Goal: Book appointment/travel/reservation

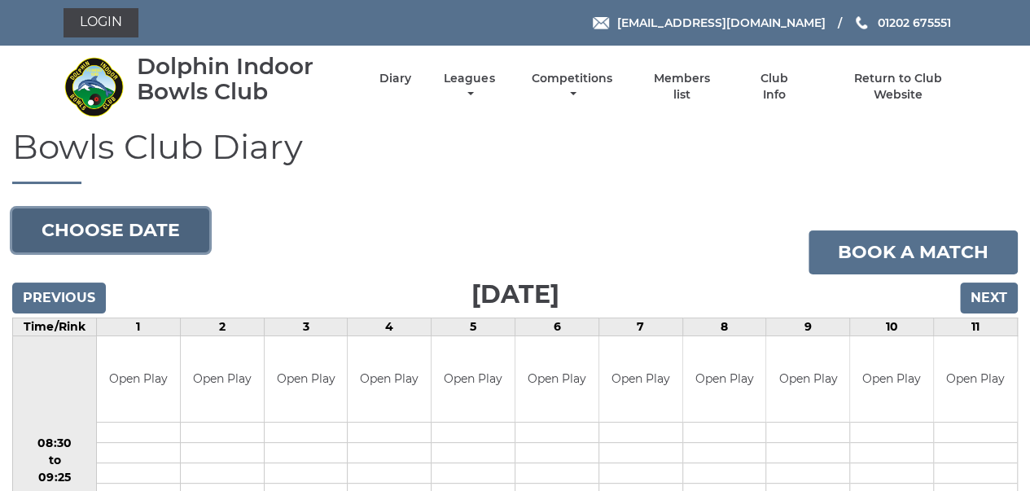
click at [151, 234] on button "Choose date" at bounding box center [110, 230] width 197 height 44
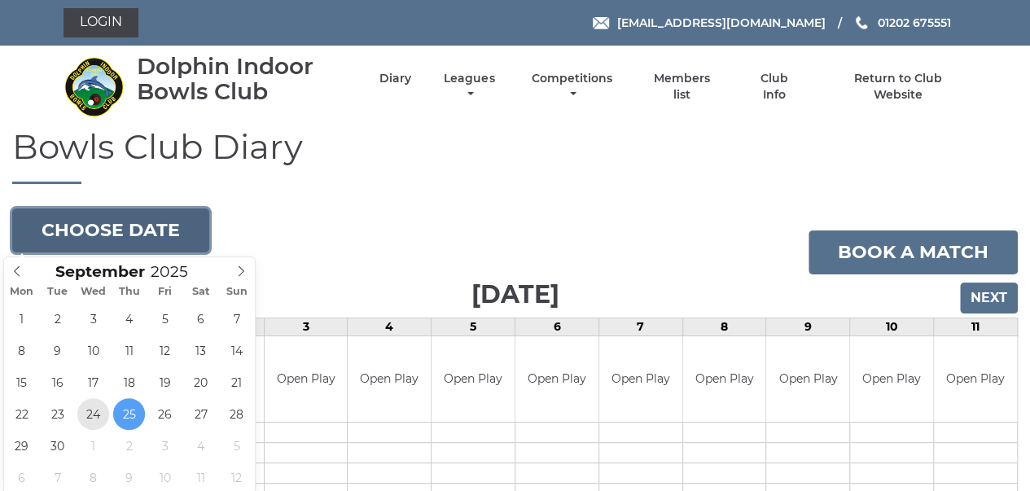
type input "[DATE]"
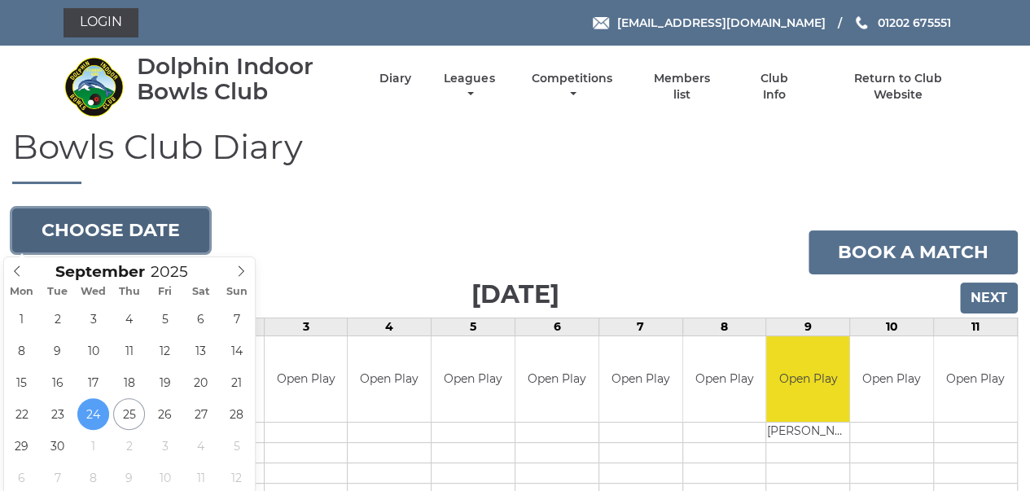
click at [112, 230] on button "Choose date" at bounding box center [110, 230] width 197 height 44
type input "2025-09-29"
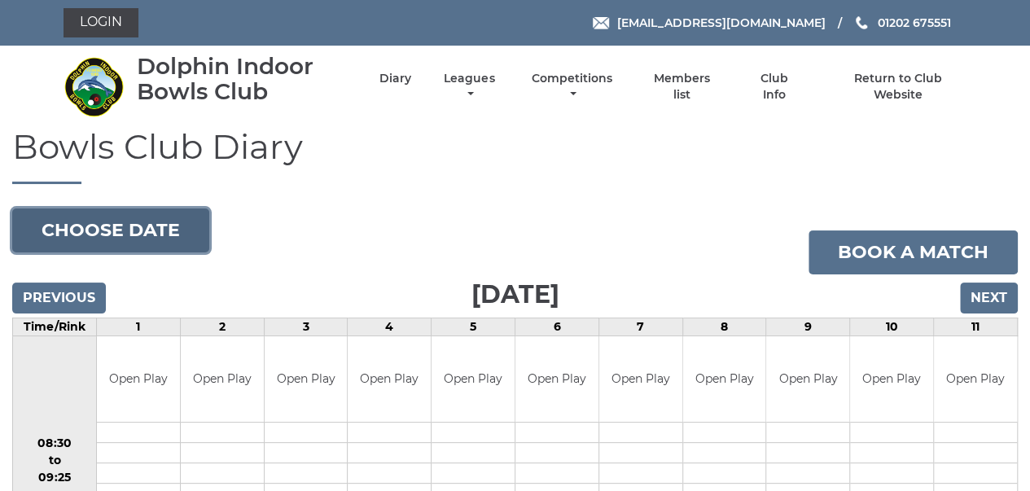
click at [164, 221] on button "Choose date" at bounding box center [110, 230] width 197 height 44
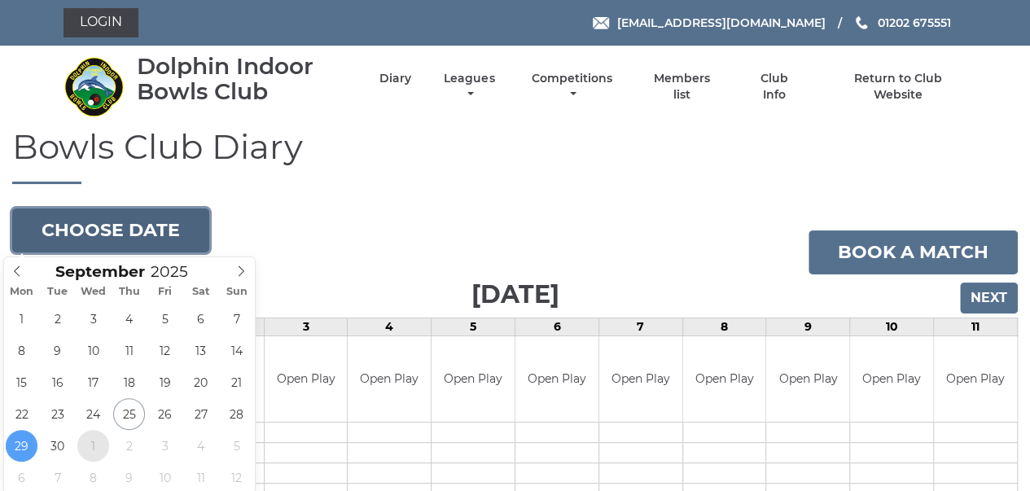
type input "[DATE]"
click at [179, 227] on button "Choose date" at bounding box center [110, 230] width 197 height 44
type input "2025-10-06"
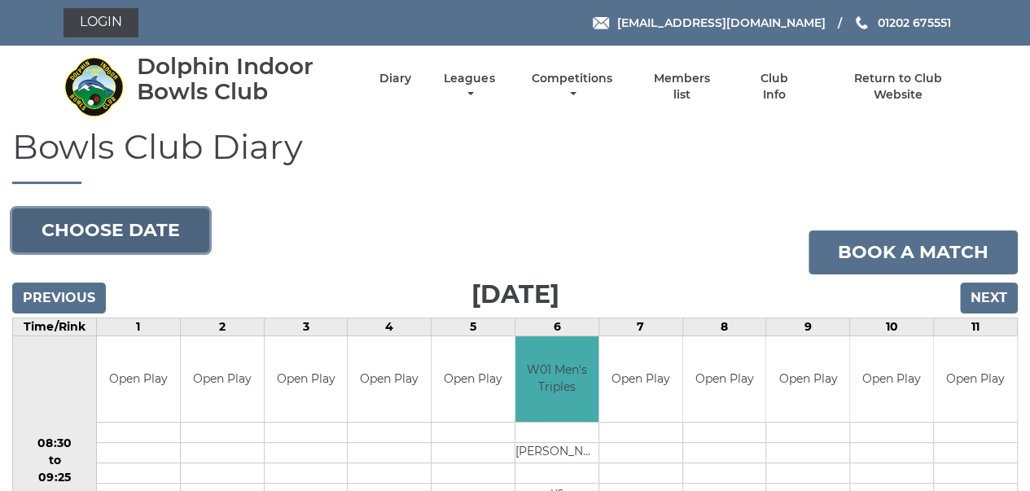
click at [164, 241] on button "Choose date" at bounding box center [110, 230] width 197 height 44
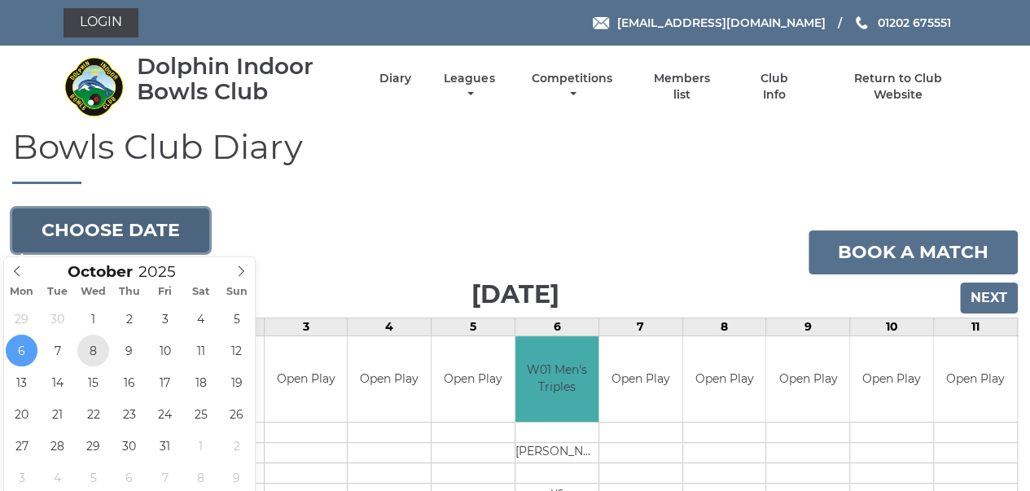
type input "[DATE]"
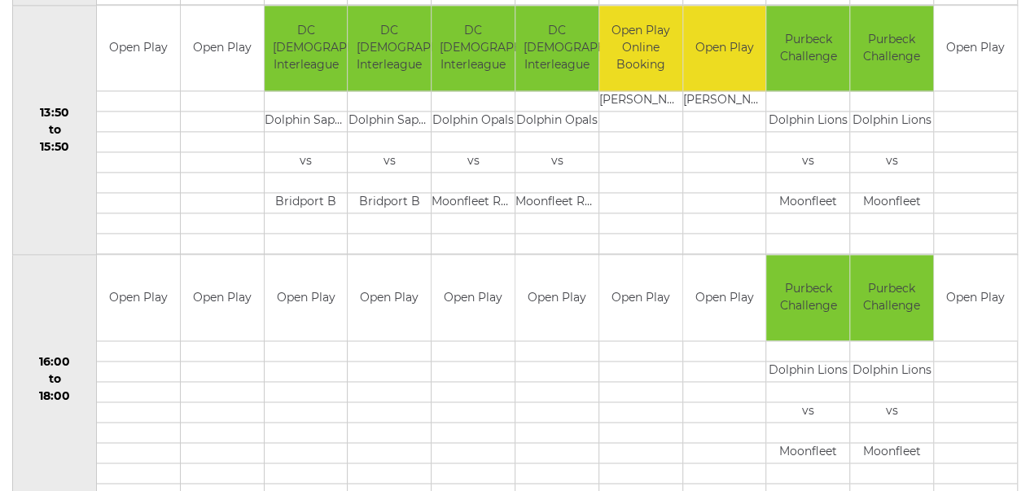
scroll to position [1076, 0]
